Goal: Navigation & Orientation: Find specific page/section

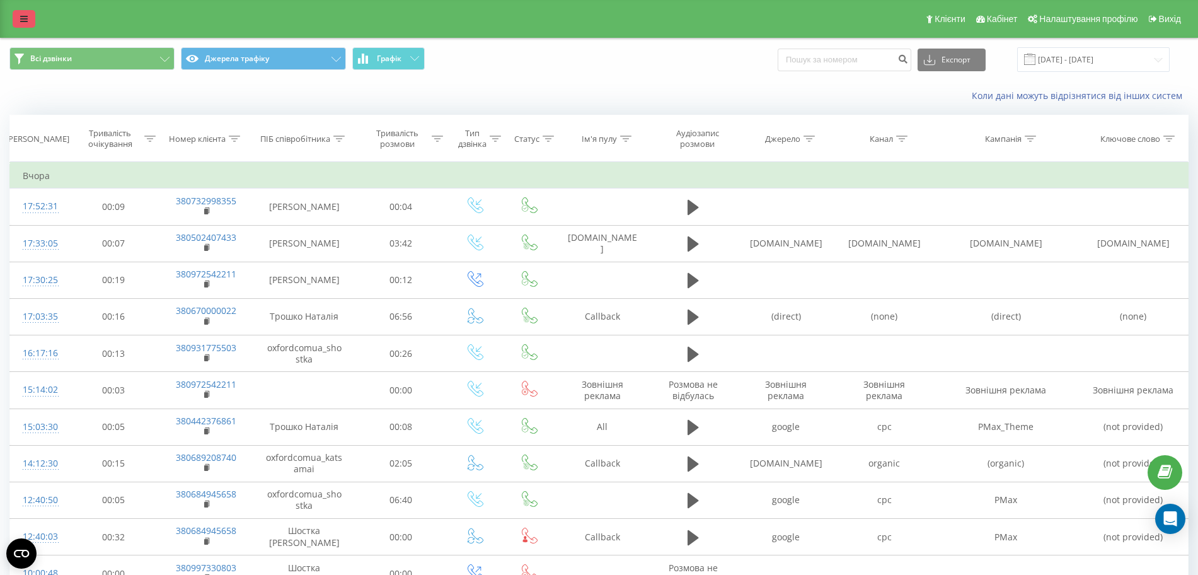
click at [20, 14] on icon at bounding box center [24, 18] width 8 height 9
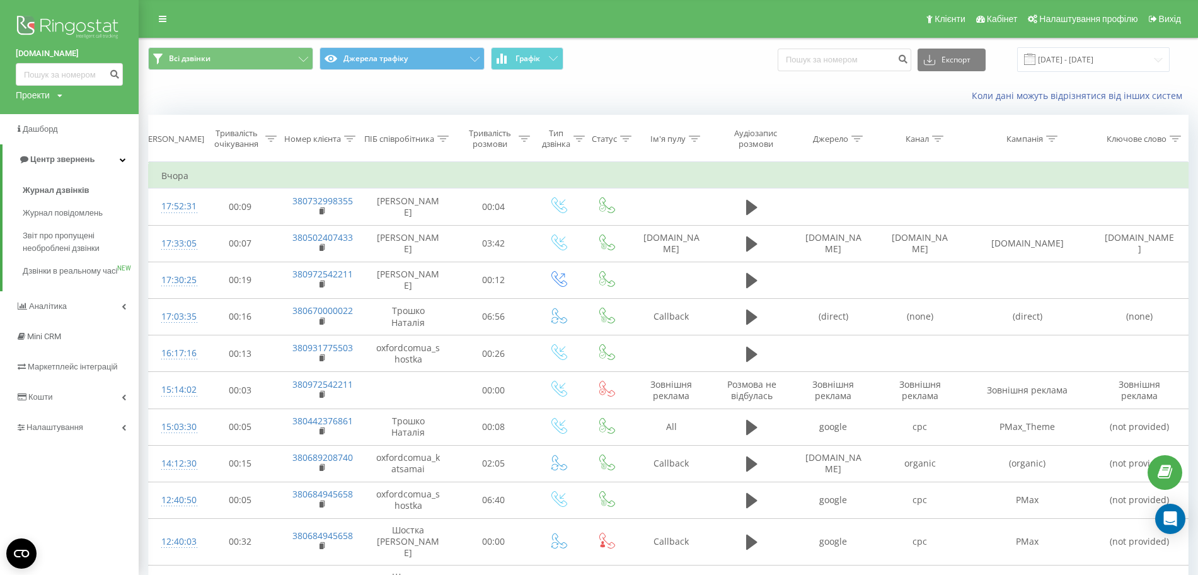
click at [28, 101] on div "Проекти" at bounding box center [33, 95] width 34 height 13
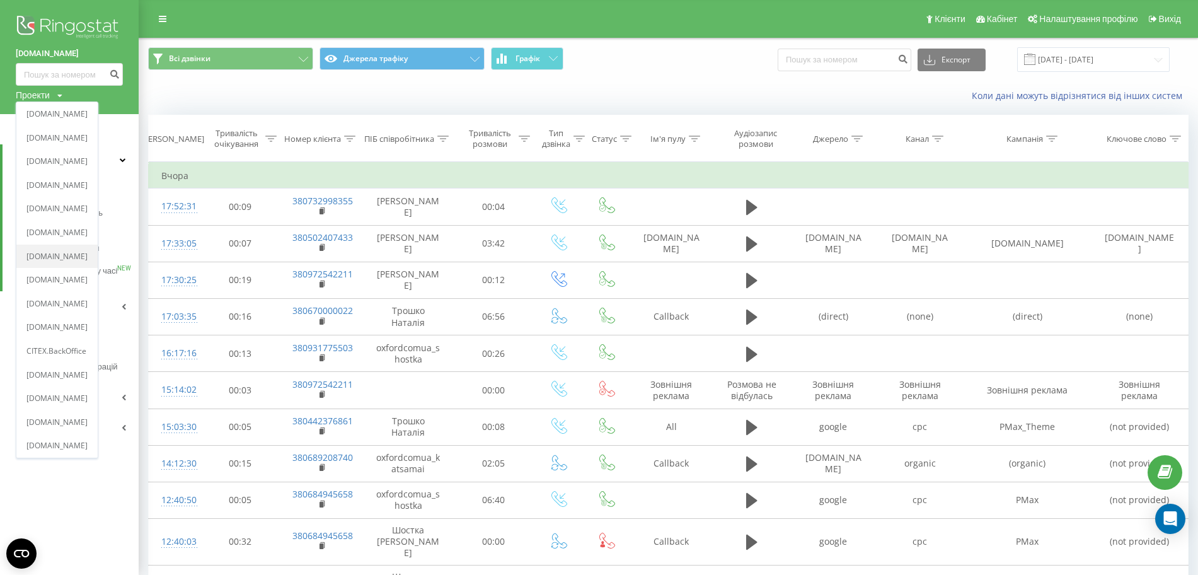
click at [78, 258] on link "[DOMAIN_NAME]" at bounding box center [56, 257] width 61 height 10
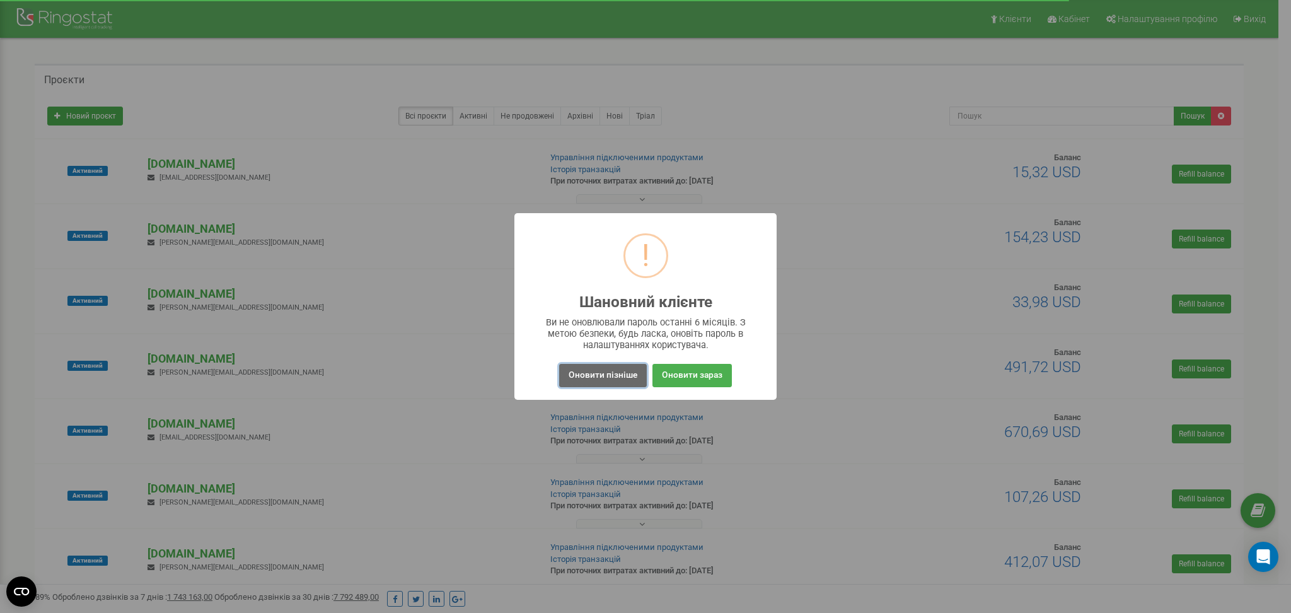
click at [585, 377] on button "Оновити пізніше" at bounding box center [603, 375] width 88 height 23
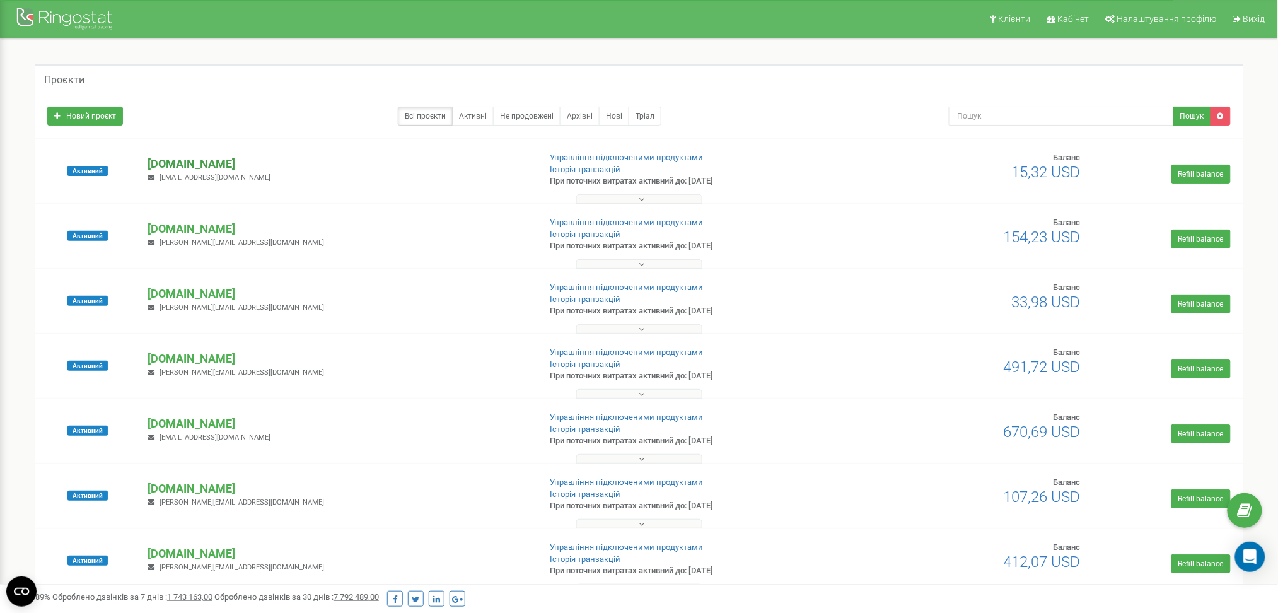
click at [200, 159] on p "[DOMAIN_NAME]" at bounding box center [339, 164] width 382 height 16
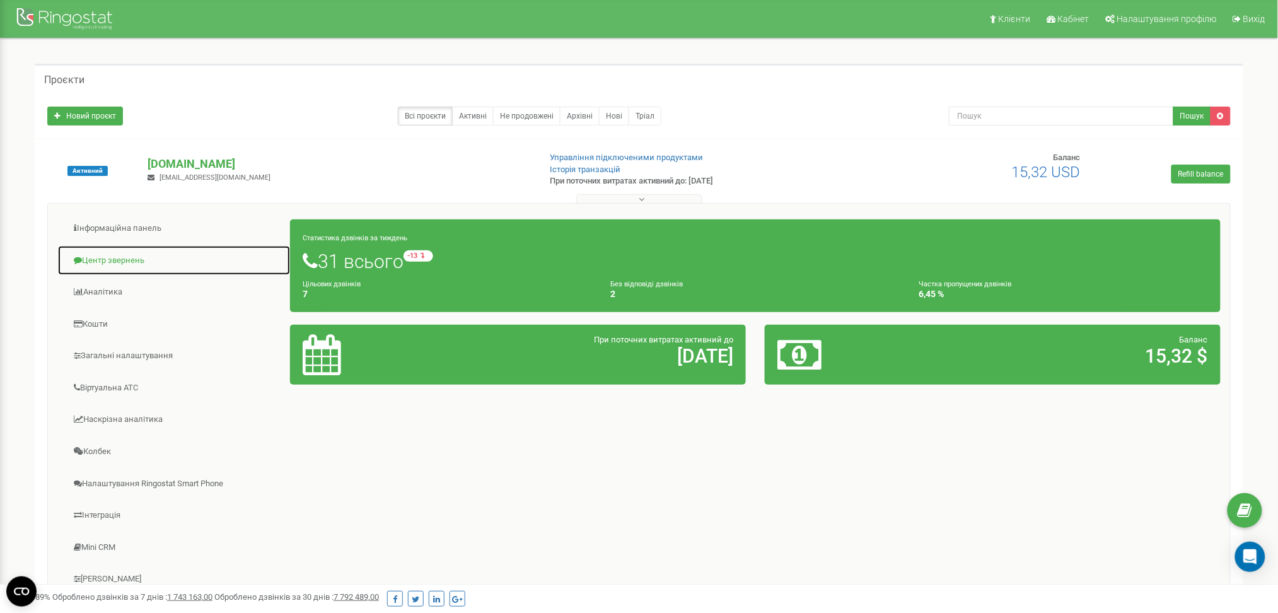
click at [128, 260] on link "Центр звернень" at bounding box center [173, 260] width 233 height 31
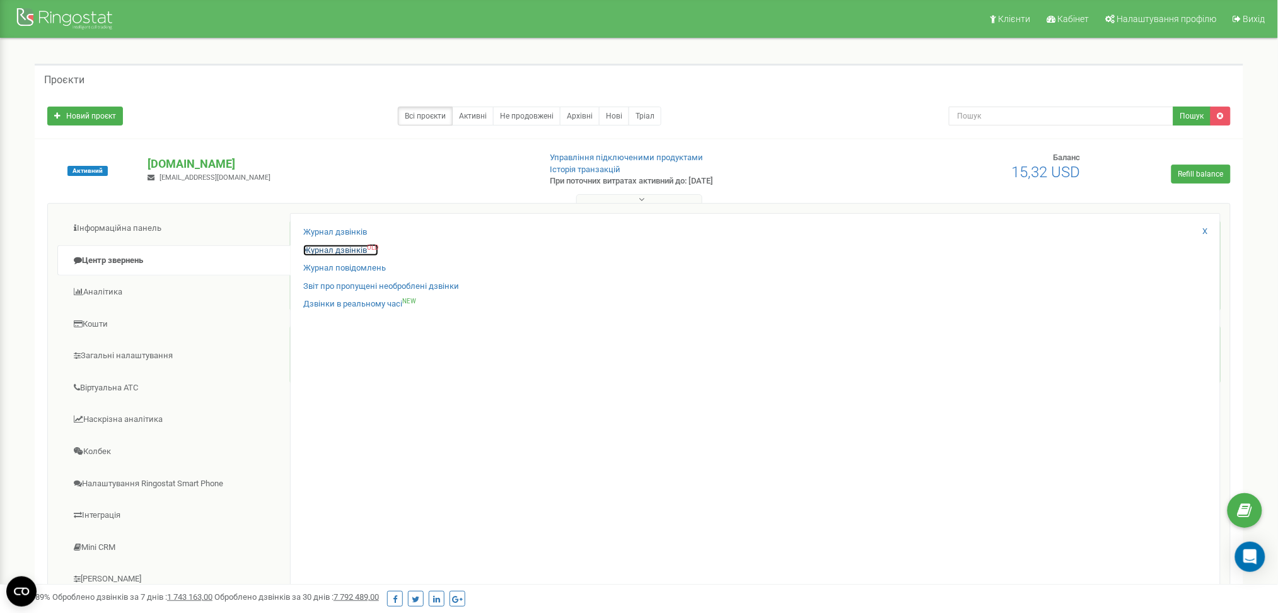
click at [352, 248] on link "Журнал дзвінків OLD" at bounding box center [340, 251] width 75 height 12
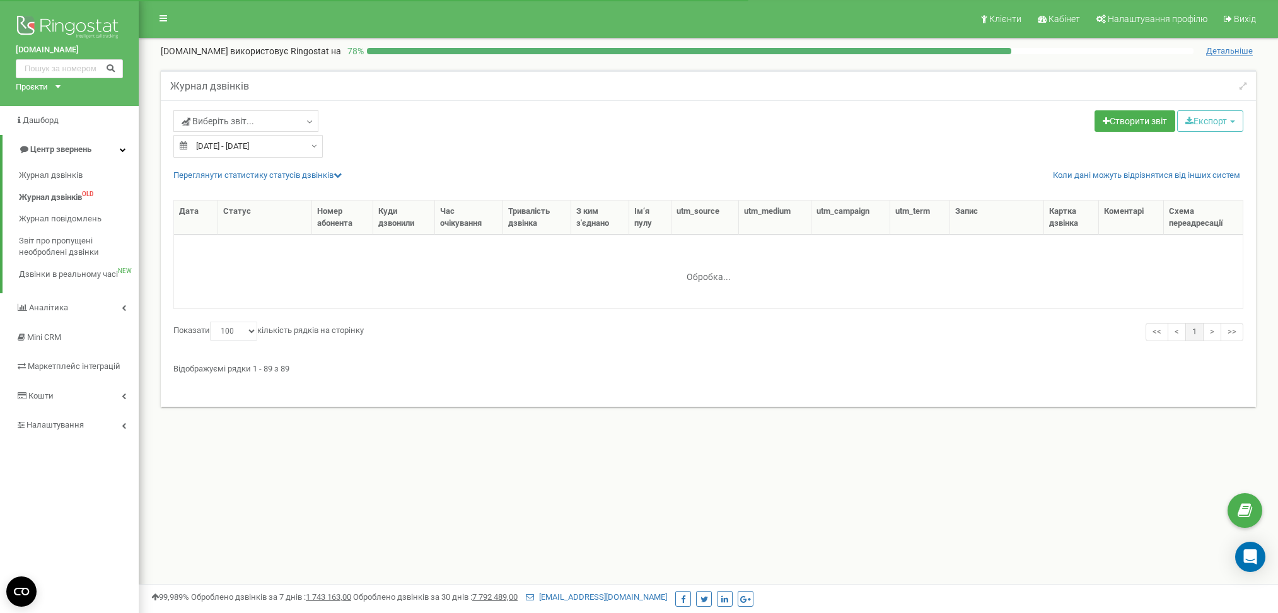
select select "100"
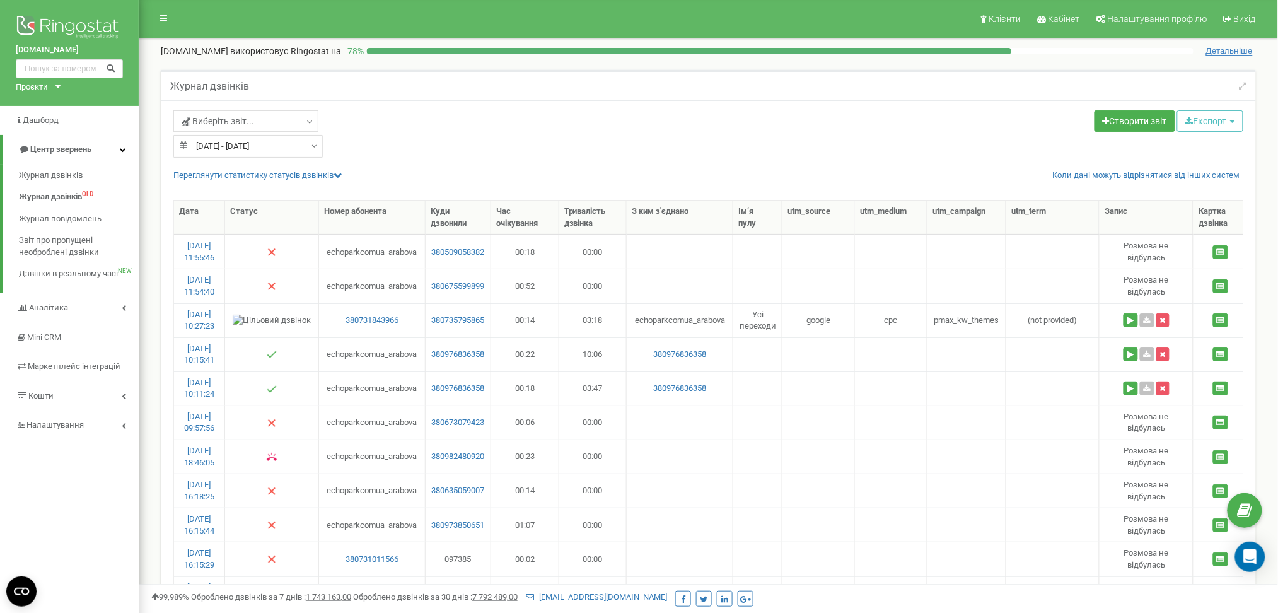
click at [26, 85] on div "Проєкти" at bounding box center [32, 87] width 32 height 12
click at [81, 293] on link "[DOMAIN_NAME]" at bounding box center [52, 296] width 58 height 6
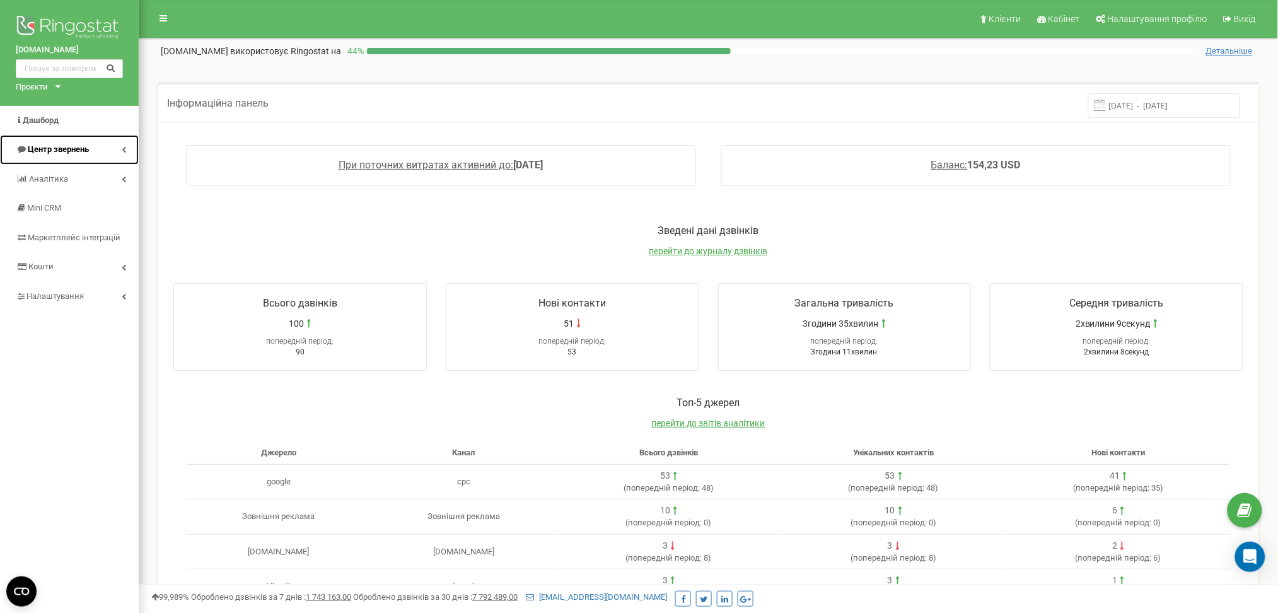
click at [41, 146] on span "Центр звернень" at bounding box center [58, 148] width 61 height 9
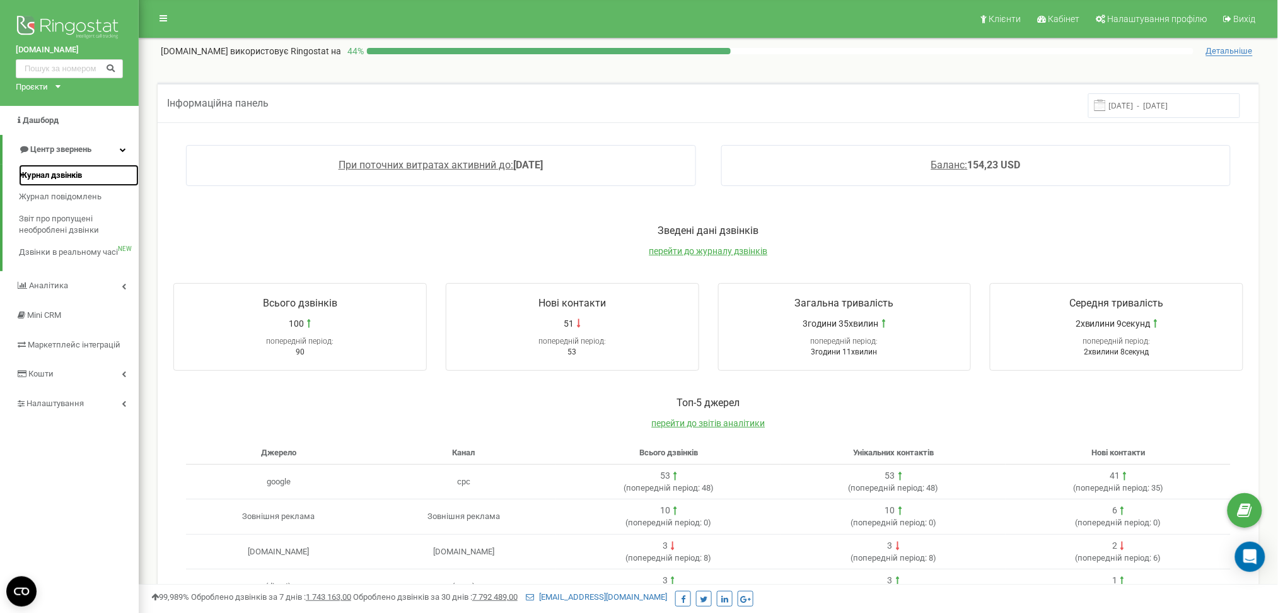
click at [49, 175] on span "Журнал дзвінків" at bounding box center [50, 176] width 63 height 12
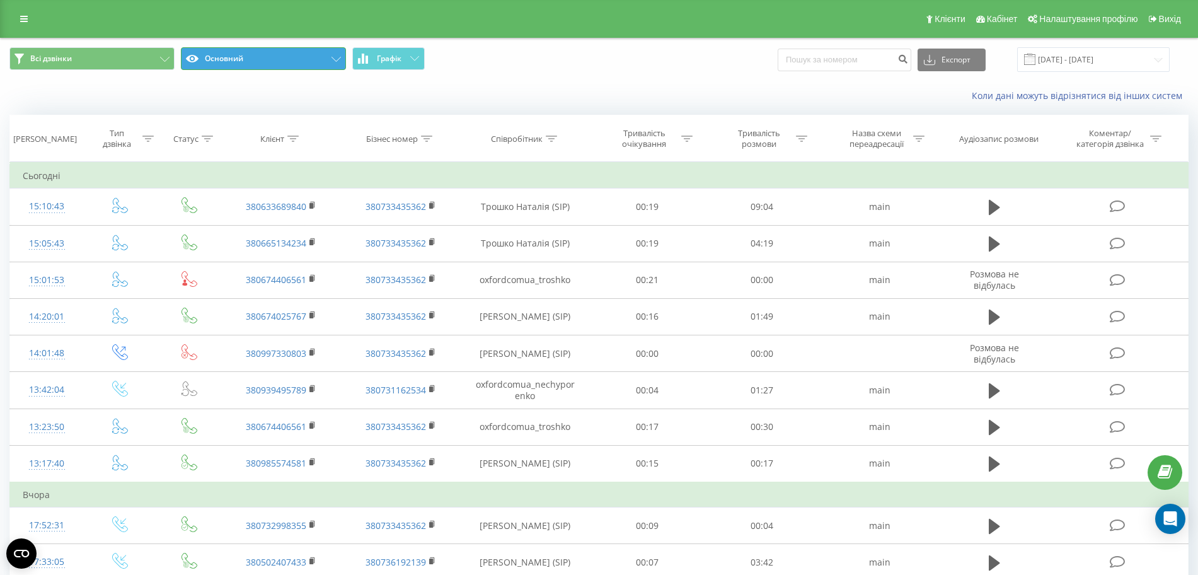
click at [226, 55] on button "Основний" at bounding box center [263, 58] width 165 height 23
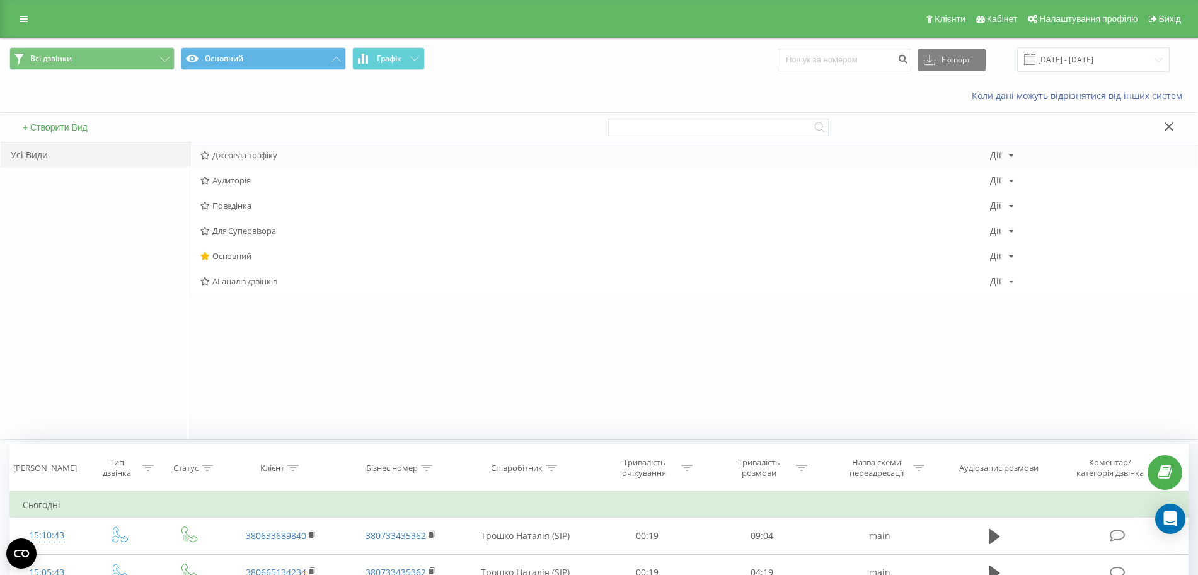
click at [233, 156] on span "Джерела трафіку" at bounding box center [595, 155] width 790 height 9
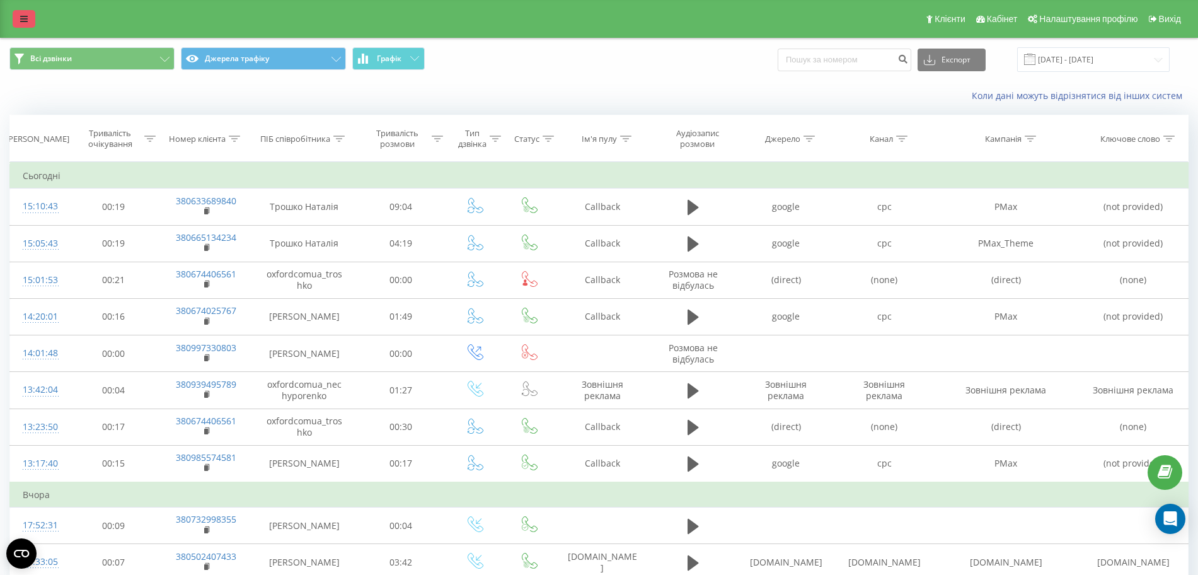
click at [35, 15] on link at bounding box center [24, 19] width 23 height 18
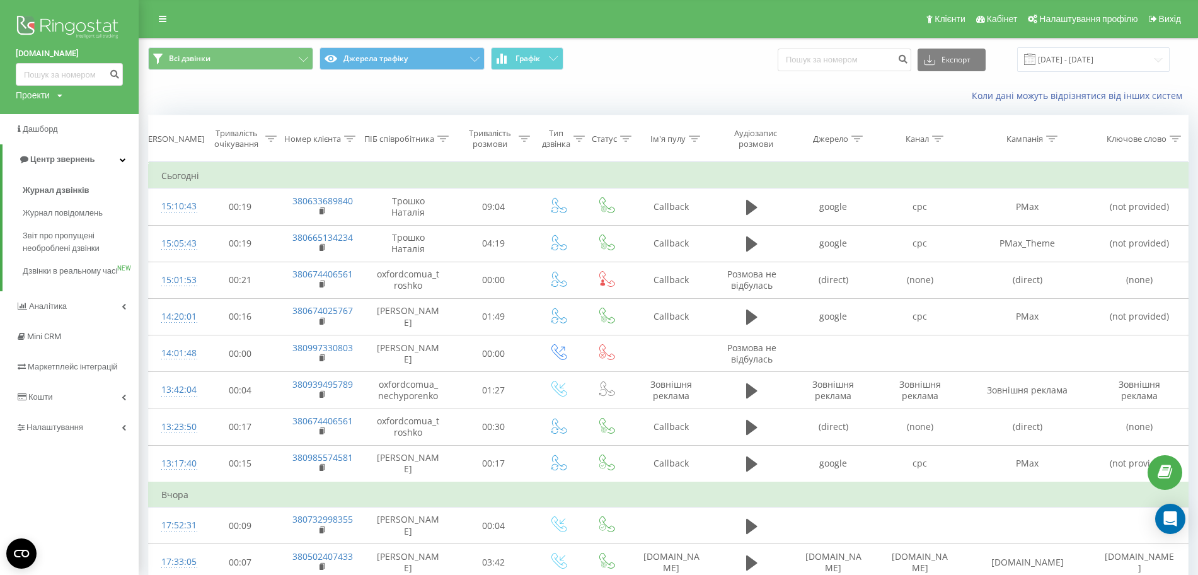
click at [43, 94] on div "Проекти" at bounding box center [33, 95] width 34 height 13
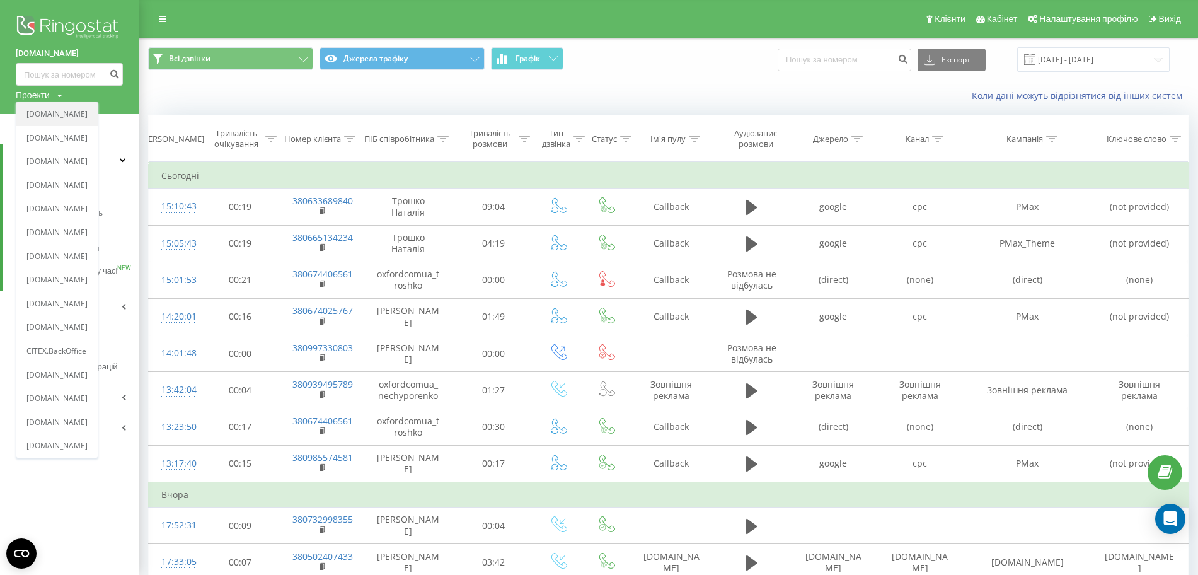
click at [40, 113] on link "[DOMAIN_NAME]" at bounding box center [56, 114] width 61 height 10
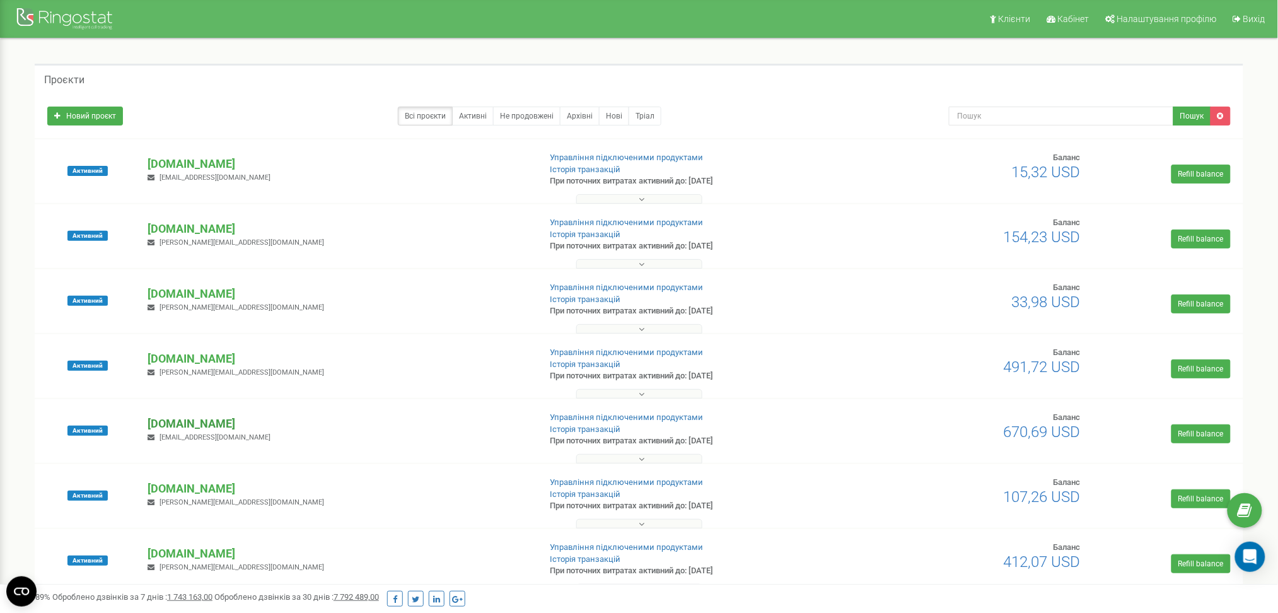
click at [214, 424] on p "[DOMAIN_NAME]" at bounding box center [339, 423] width 382 height 16
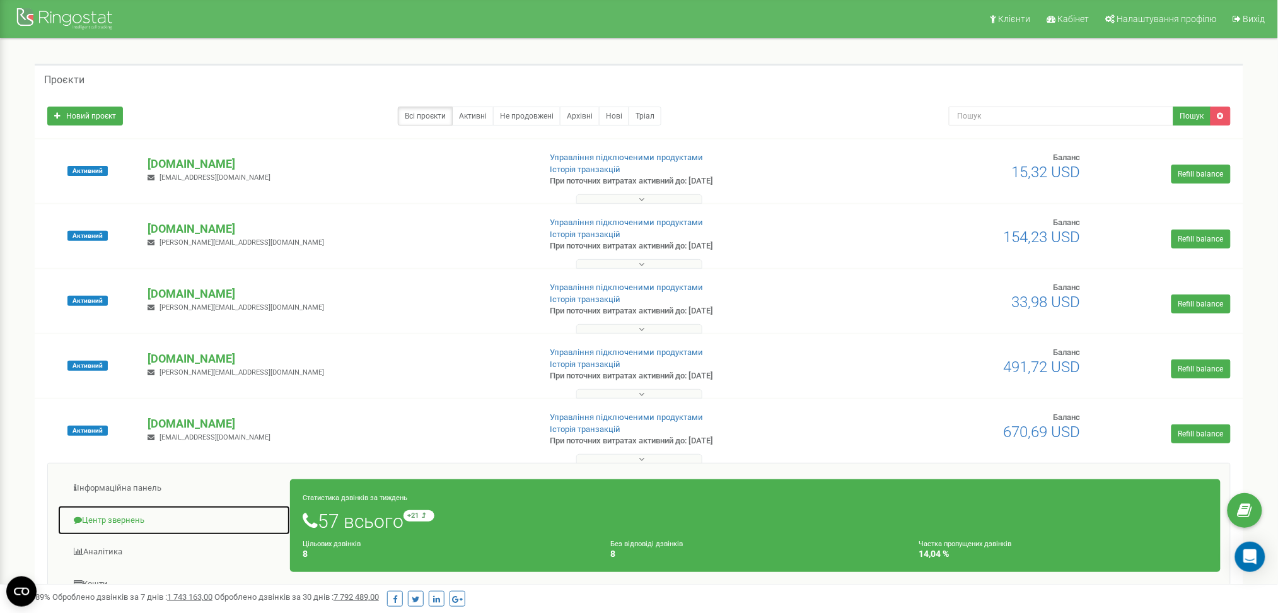
click at [124, 527] on link "Центр звернень" at bounding box center [173, 520] width 233 height 31
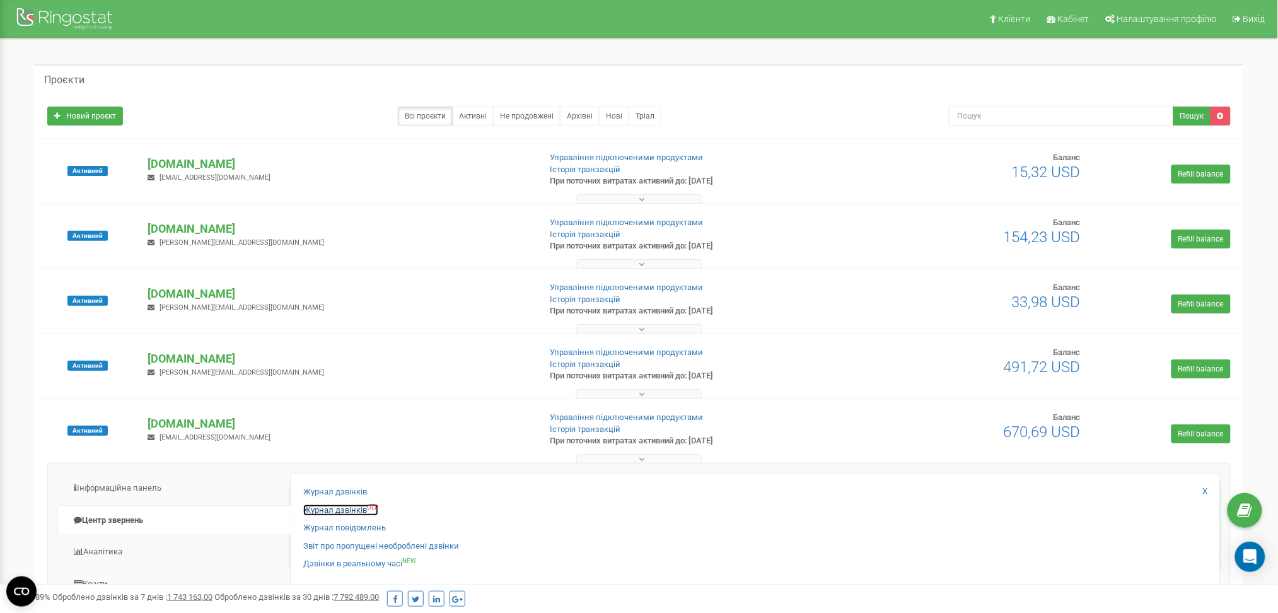
click at [329, 509] on link "Журнал дзвінків OLD" at bounding box center [340, 510] width 75 height 12
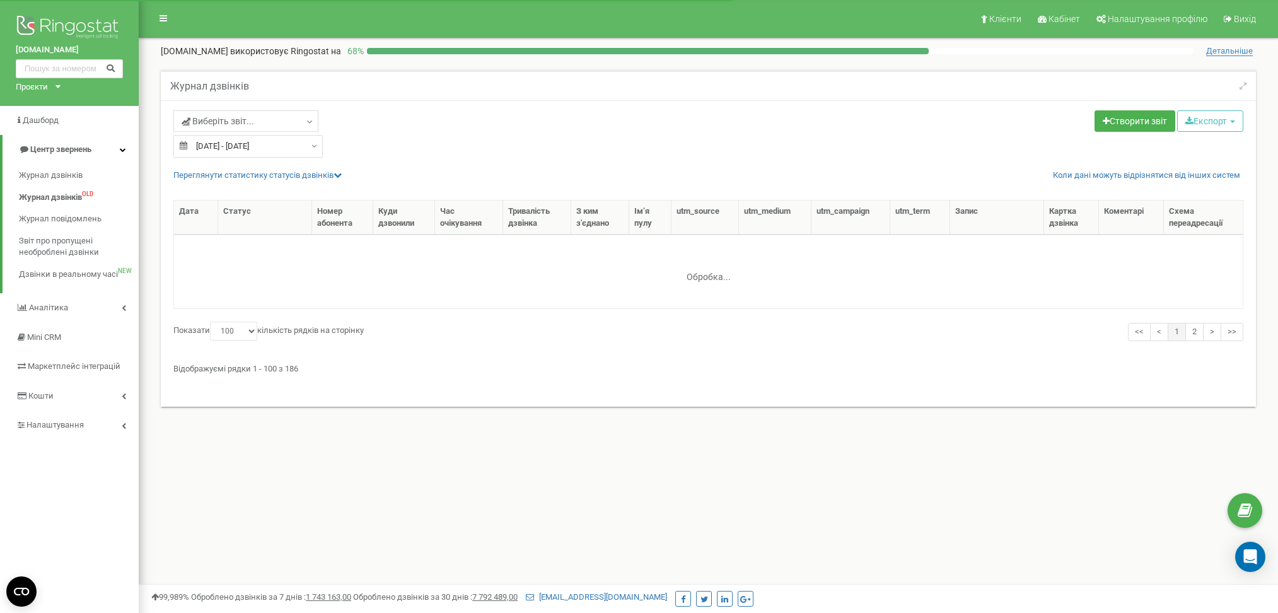
select select "100"
